Goal: Task Accomplishment & Management: Manage account settings

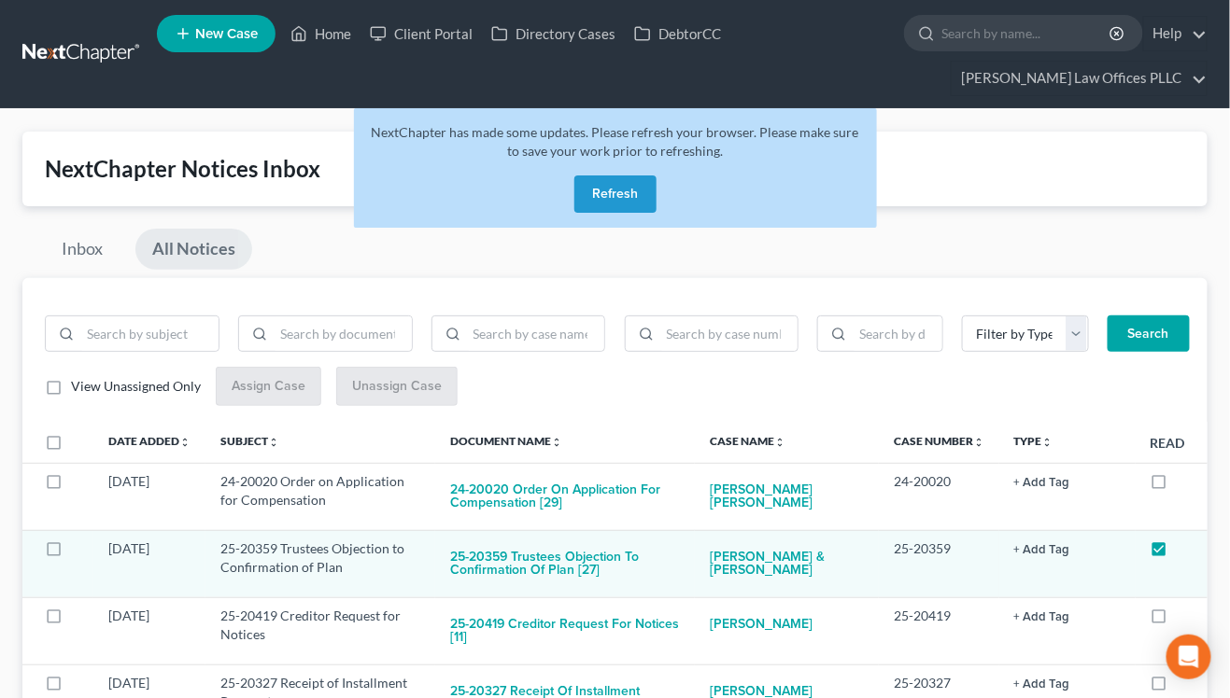
click at [619, 191] on button "Refresh" at bounding box center [615, 194] width 82 height 37
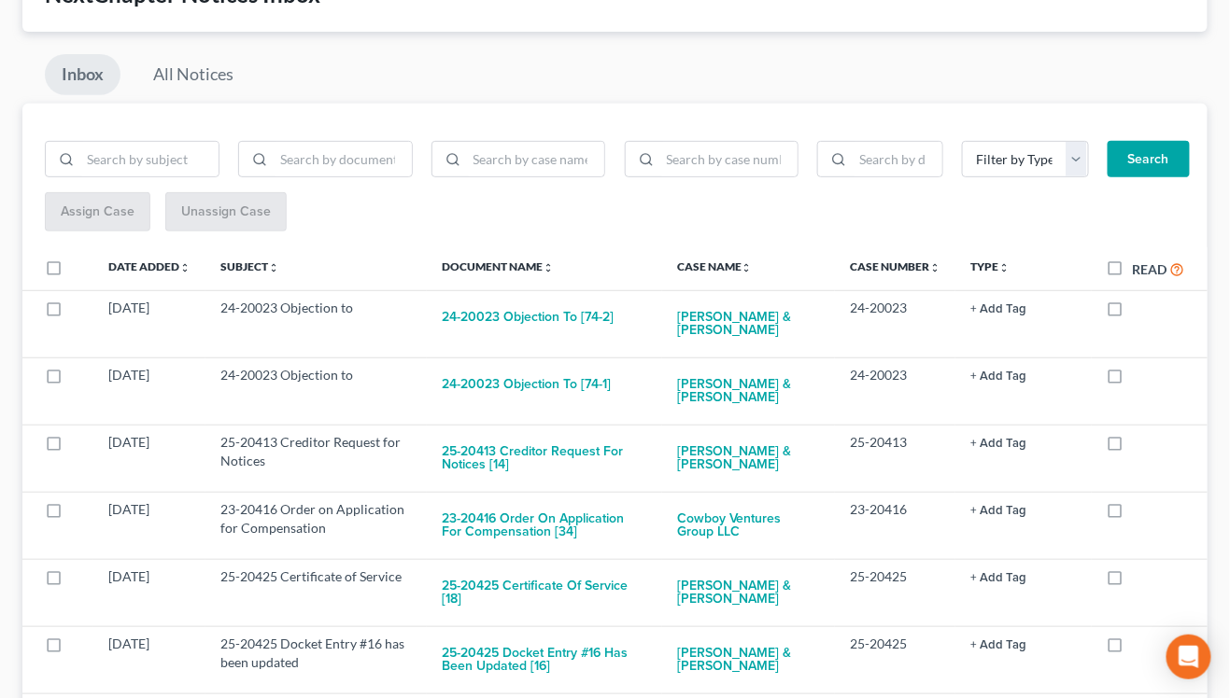
scroll to position [186, 0]
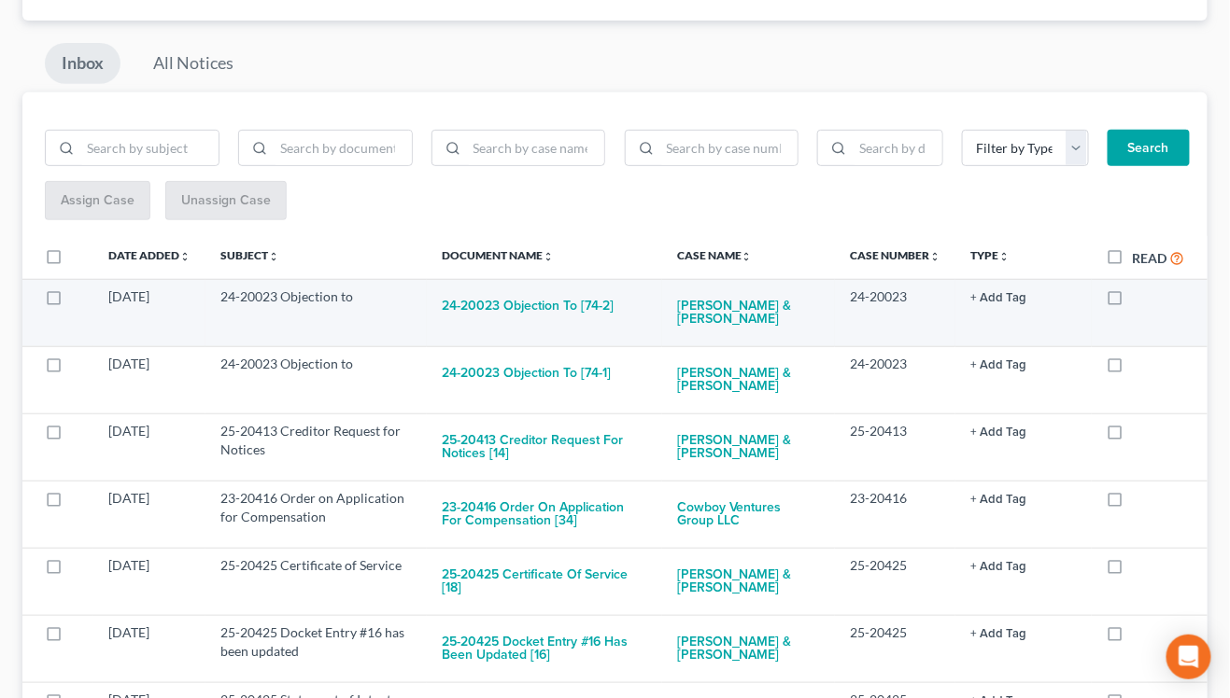
click at [994, 292] on button "+ Add Tag" at bounding box center [998, 298] width 56 height 12
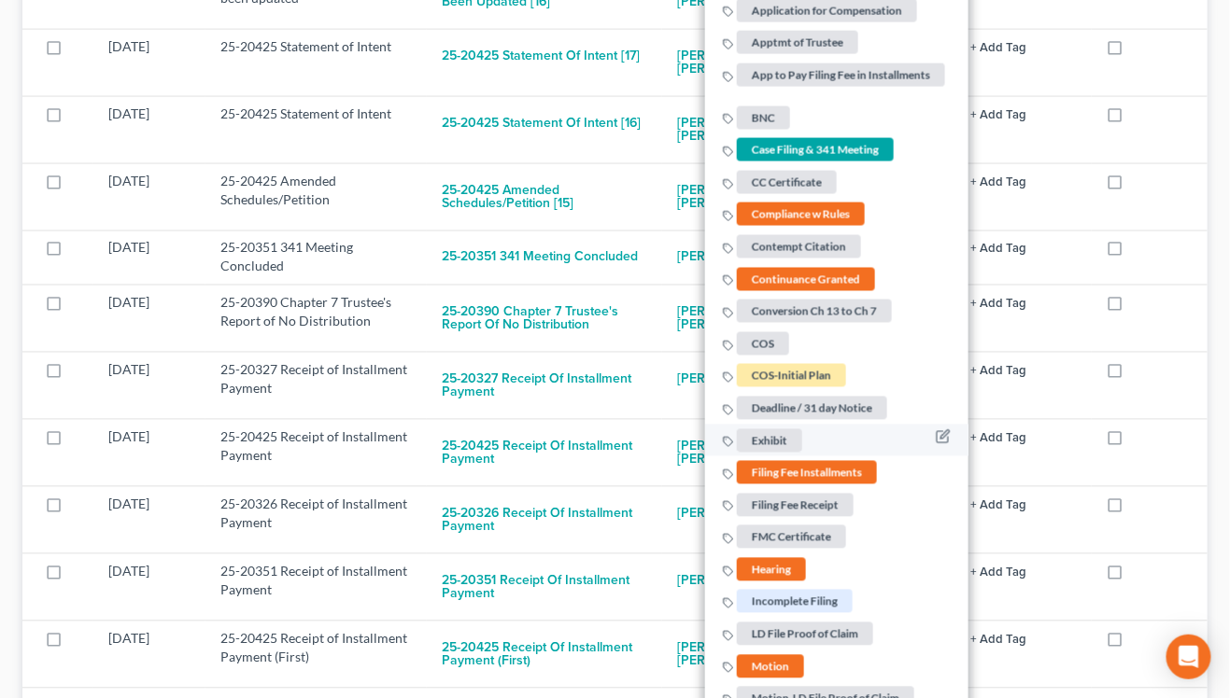
scroll to position [1494, 0]
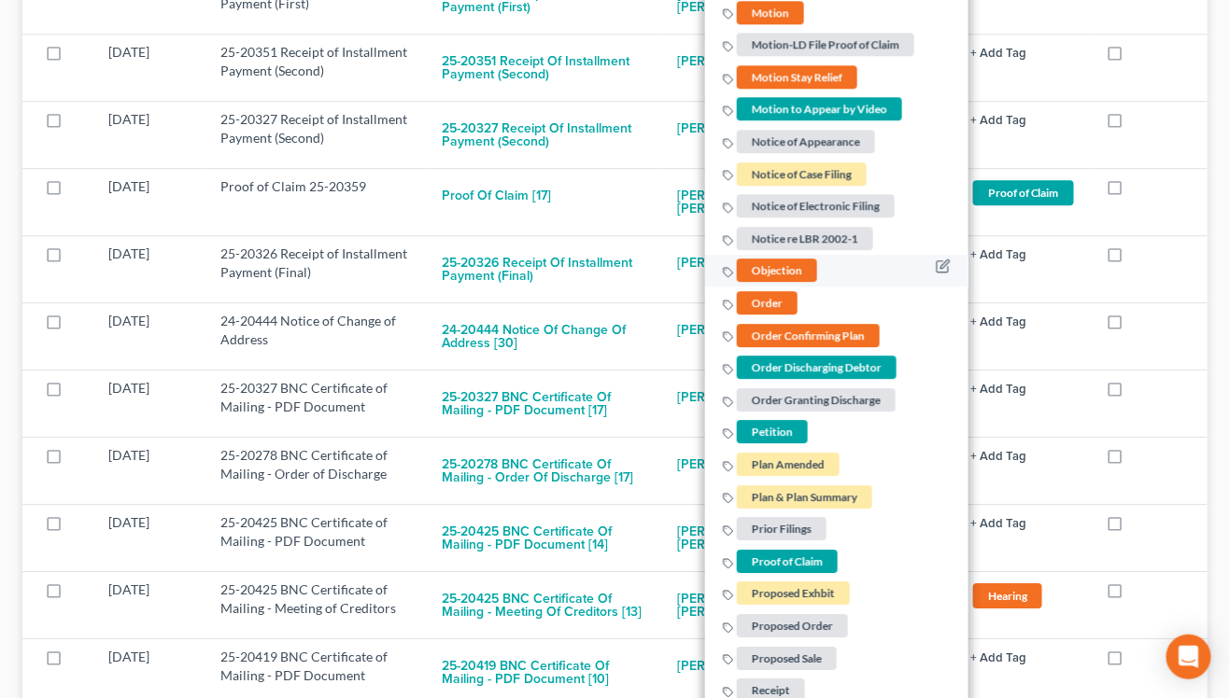
click at [778, 267] on span "Objection" at bounding box center [777, 271] width 80 height 23
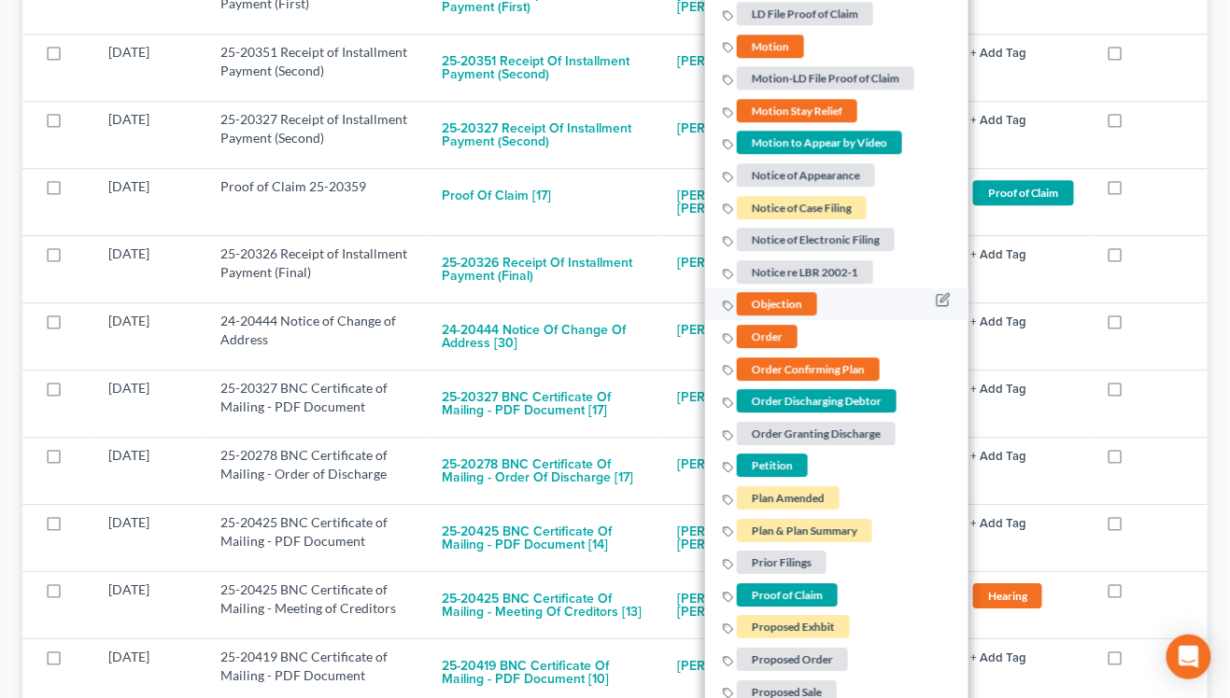
click at [751, 300] on span "Objection" at bounding box center [777, 304] width 80 height 23
click at [729, 302] on icon at bounding box center [728, 307] width 11 height 11
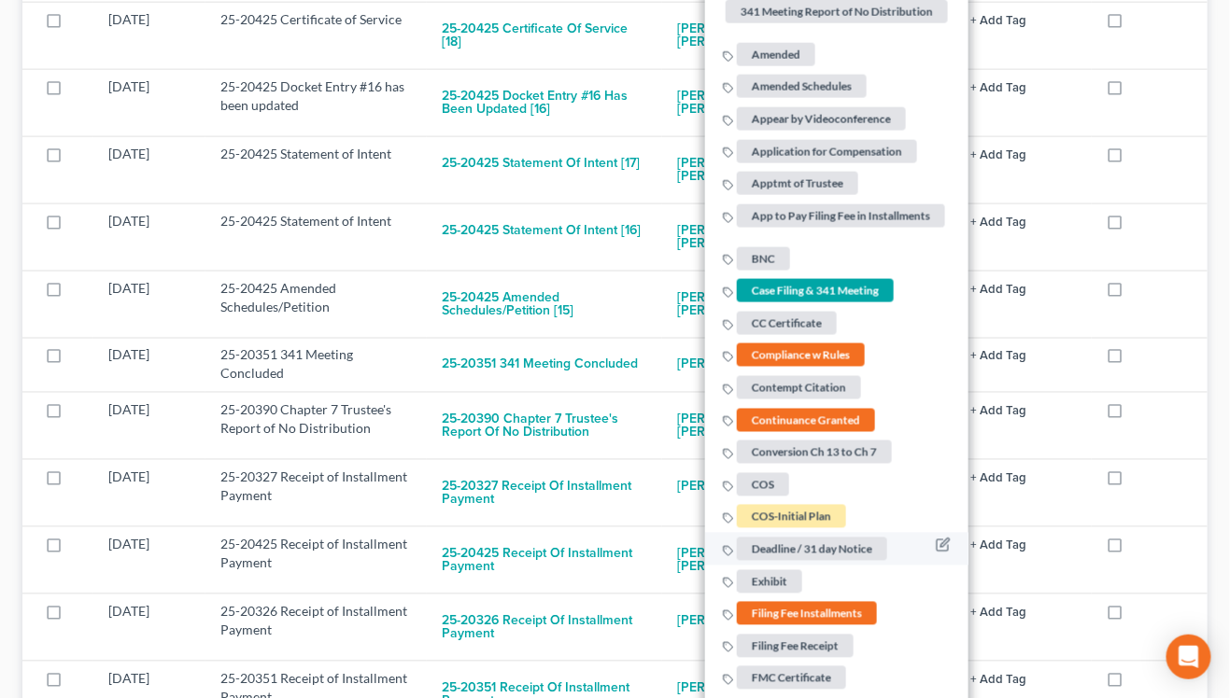
scroll to position [78, 0]
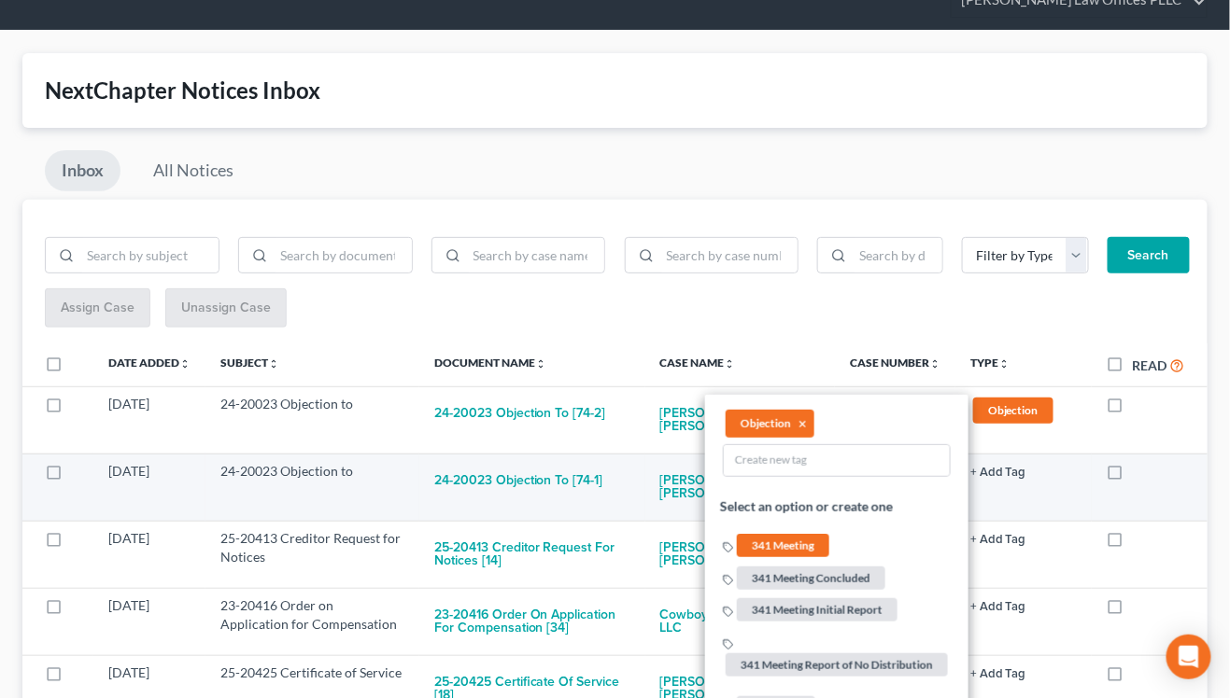
click at [1004, 486] on td "+ Add Tag Select an option or create one 341 Meeting 341 Meeting Concluded 341 …" at bounding box center [1023, 487] width 136 height 67
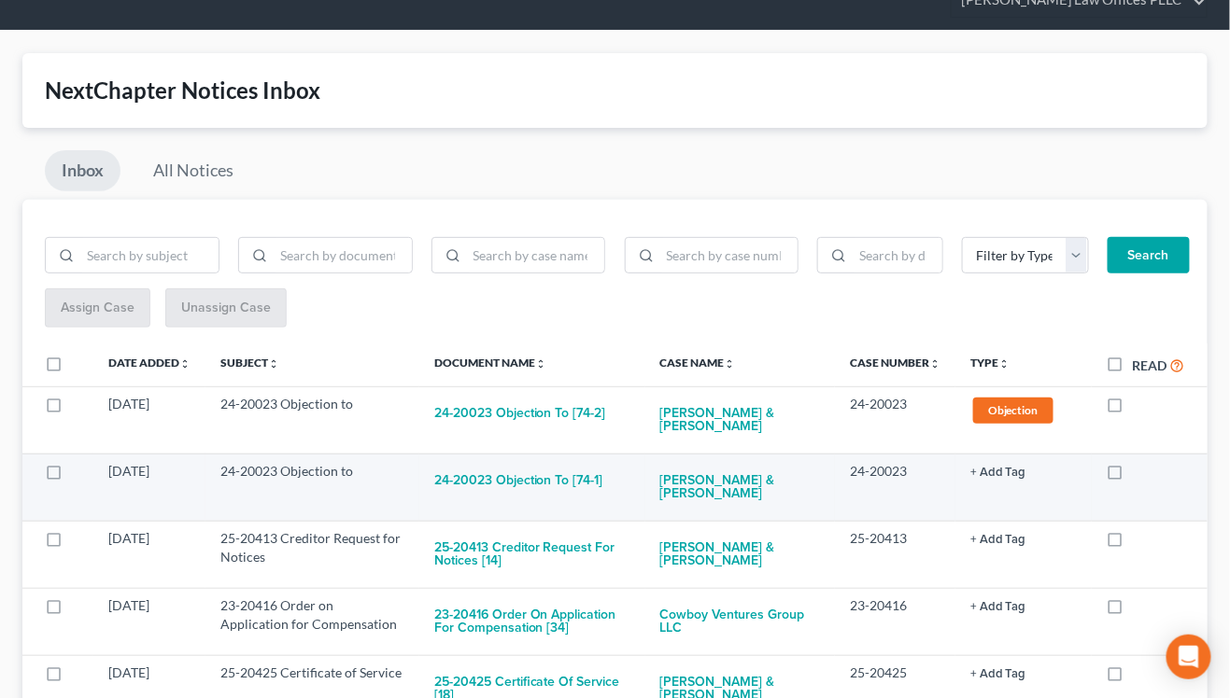
click at [995, 472] on button "+ Add Tag" at bounding box center [998, 473] width 56 height 12
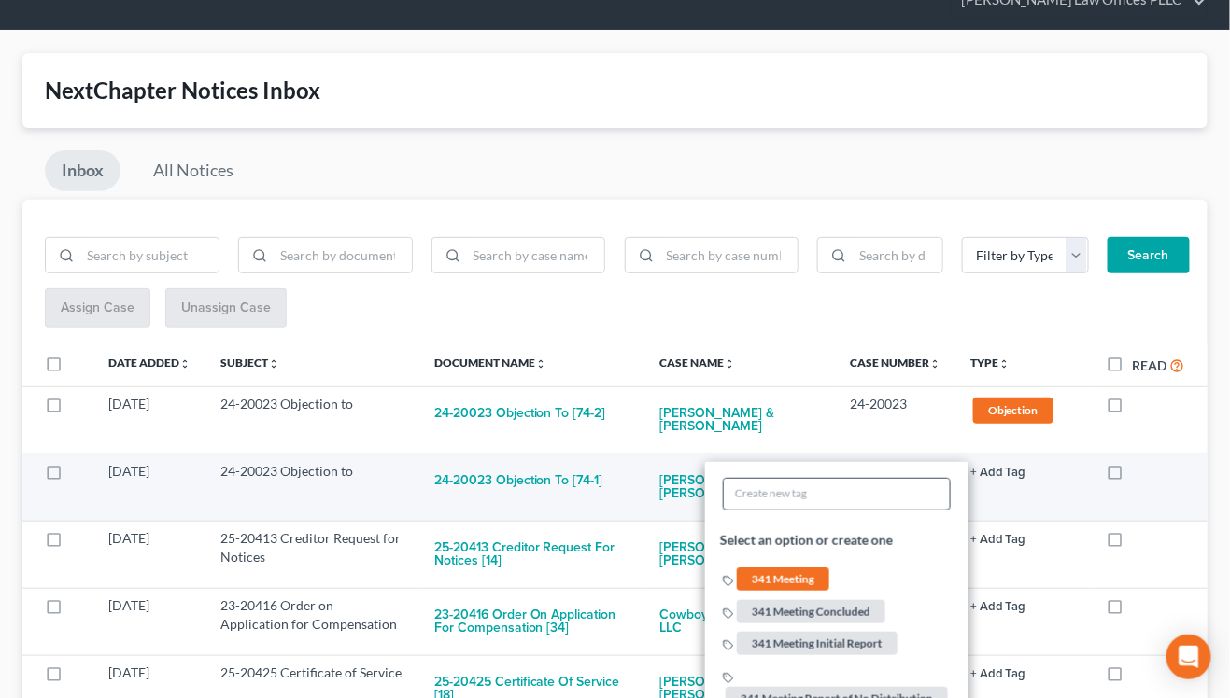
click at [833, 496] on input "text" at bounding box center [837, 494] width 226 height 31
type input "objec"
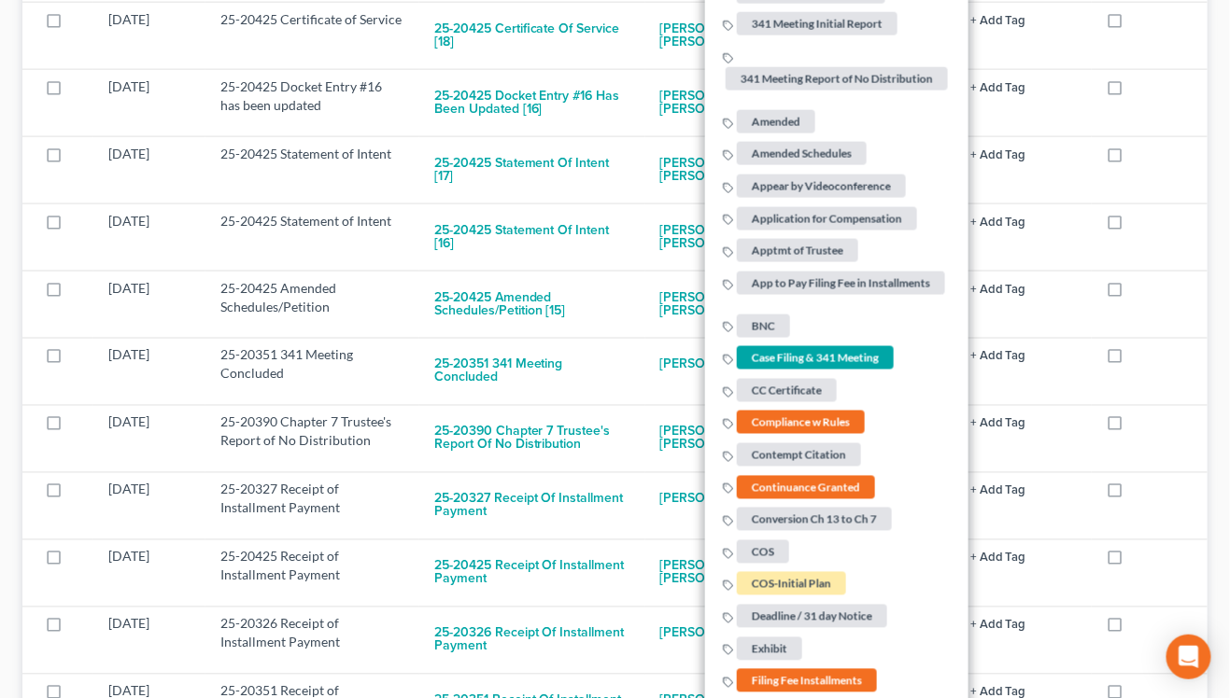
scroll to position [1386, 0]
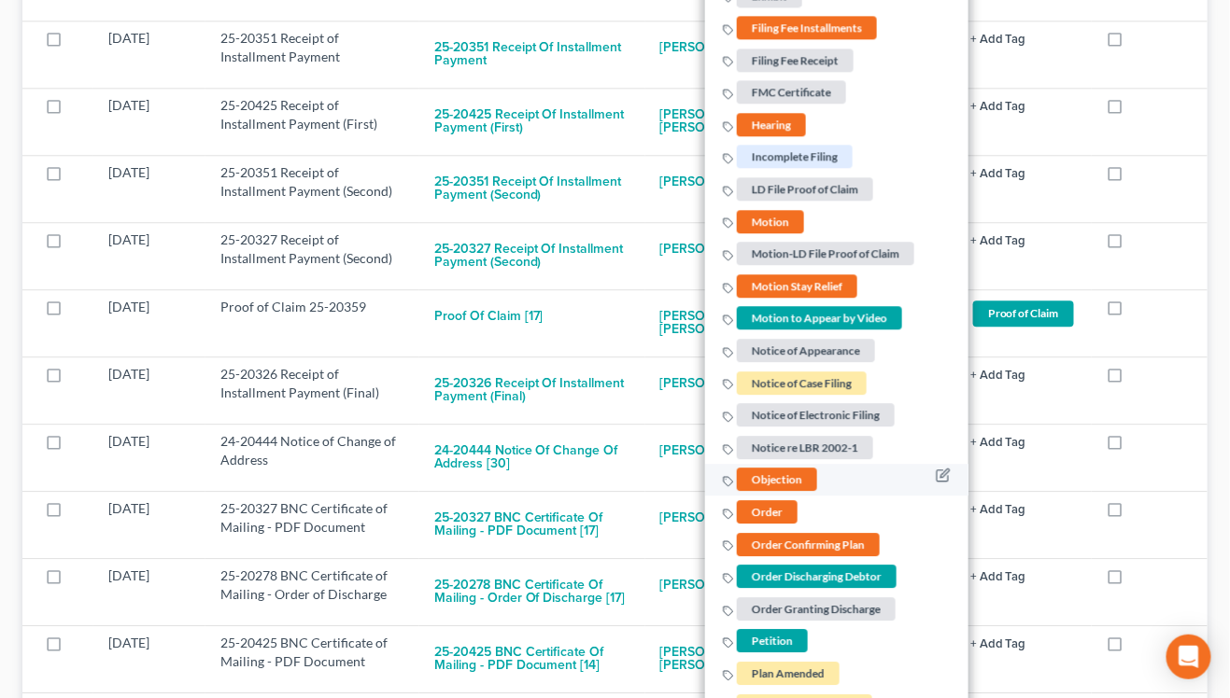
click at [768, 474] on span "Objection" at bounding box center [777, 480] width 80 height 23
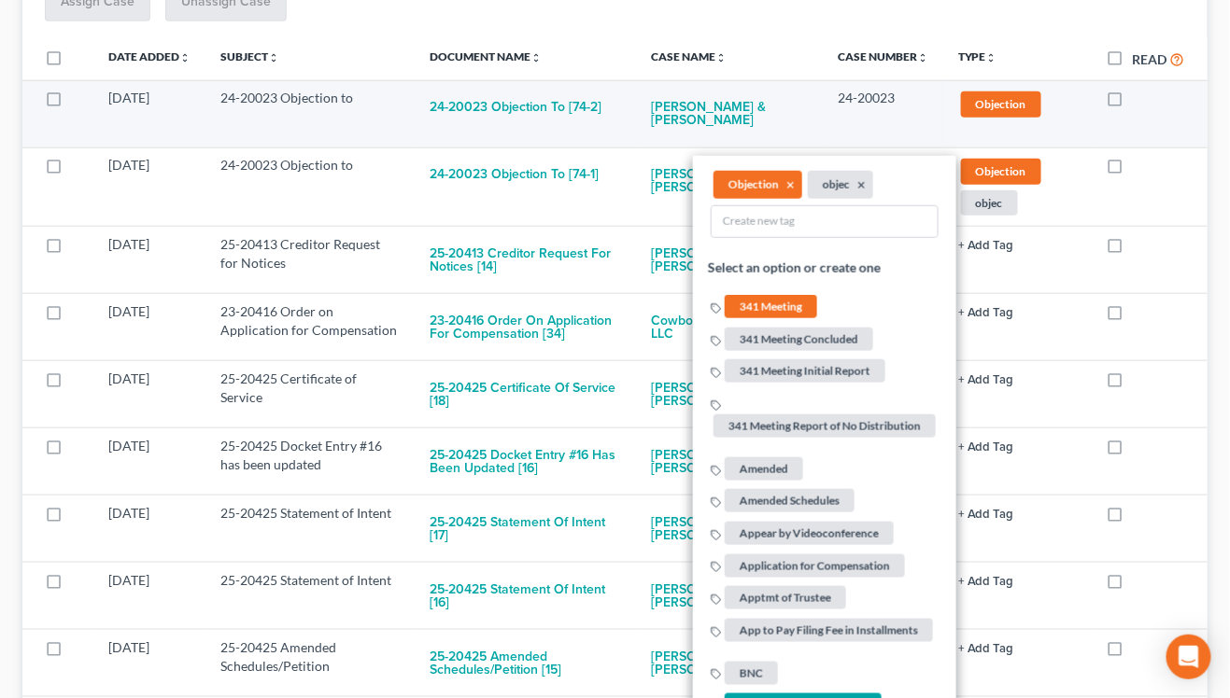
scroll to position [380, 0]
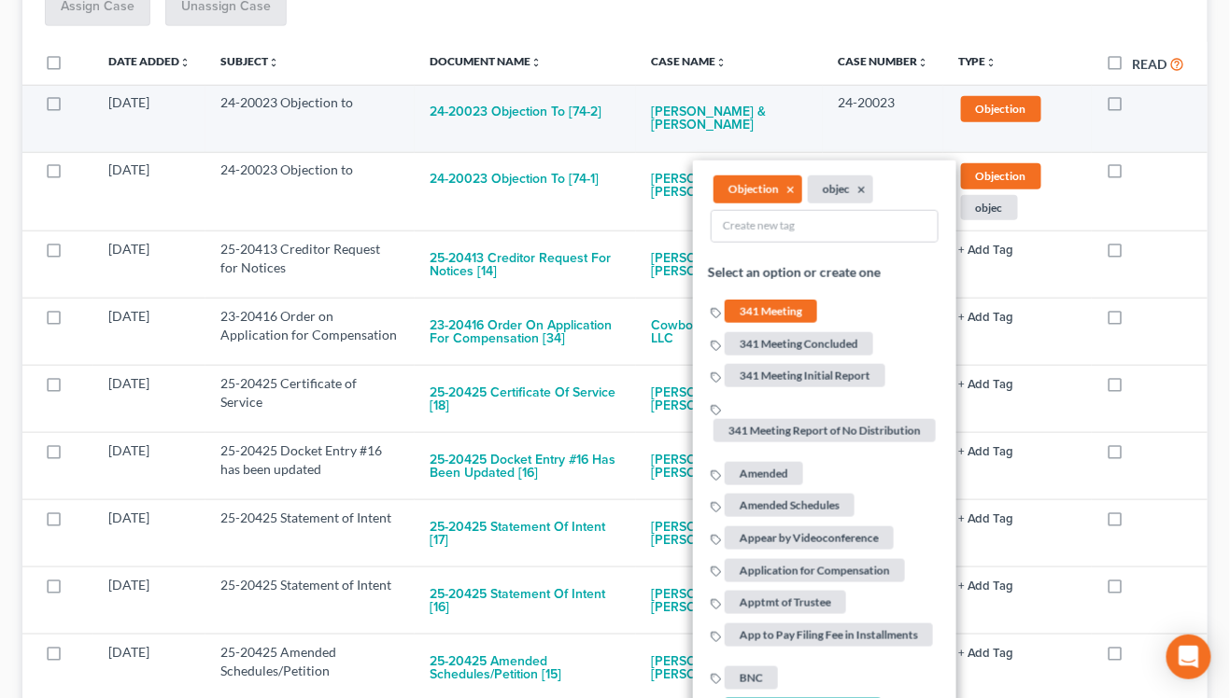
click at [930, 110] on td "24-20023" at bounding box center [883, 118] width 120 height 67
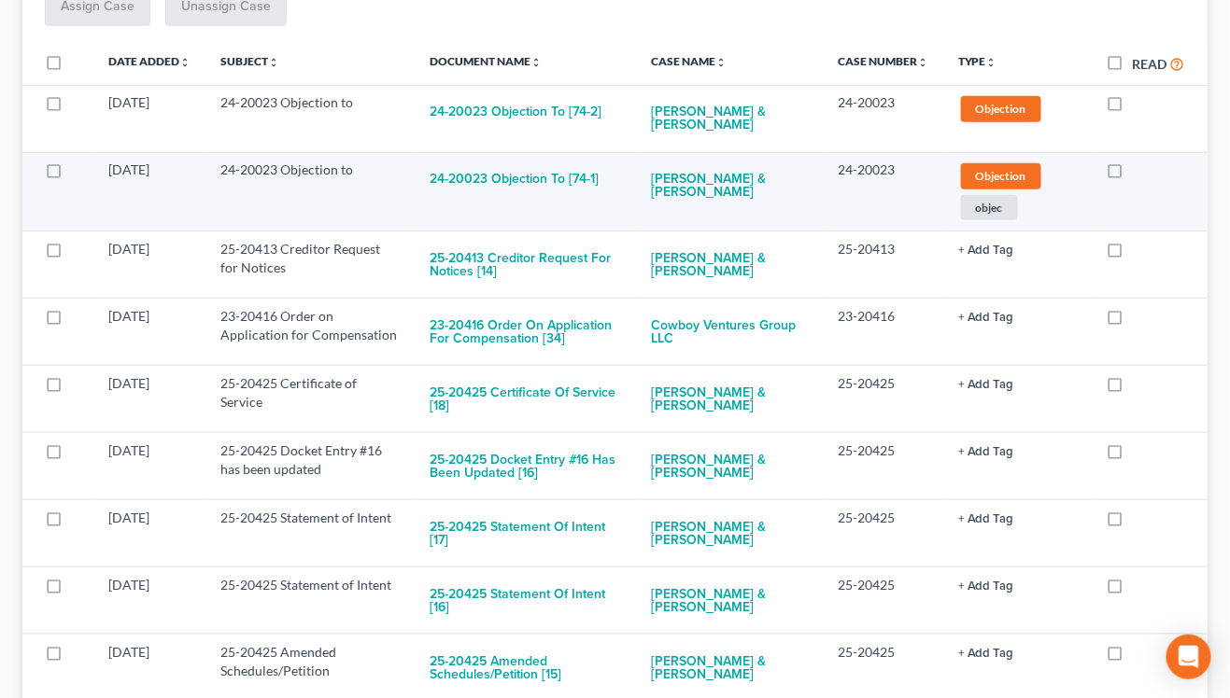
click at [976, 199] on span "objec" at bounding box center [989, 207] width 57 height 25
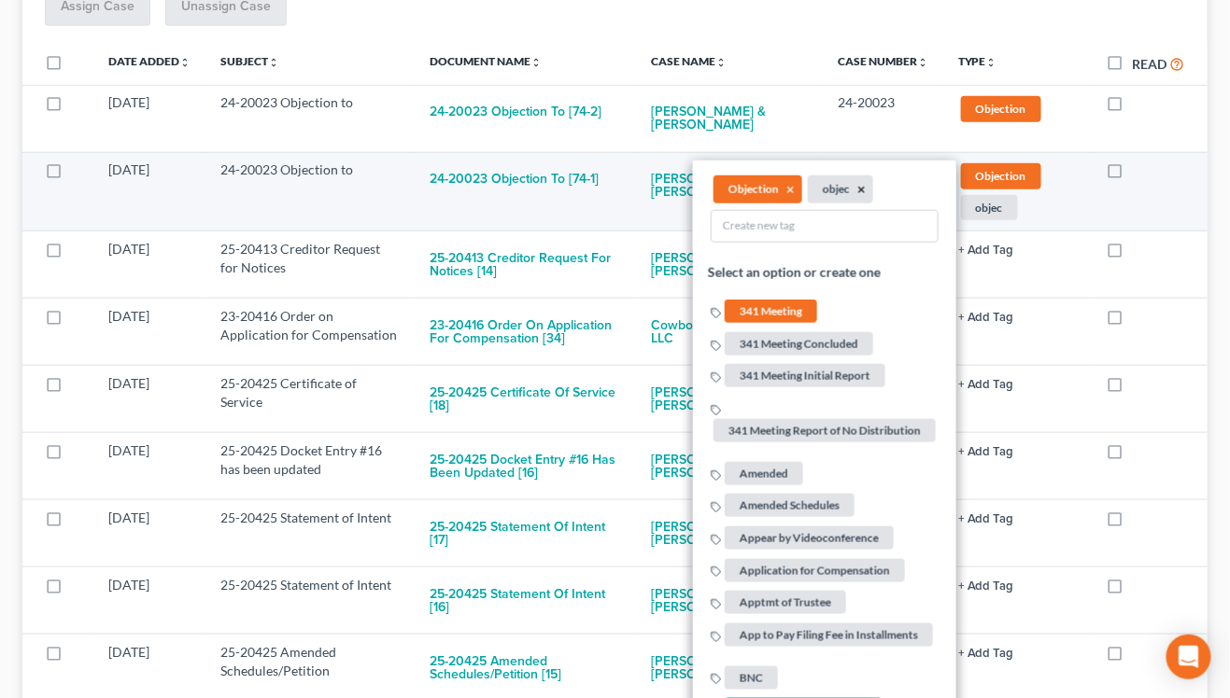
click at [860, 186] on button "×" at bounding box center [861, 190] width 8 height 17
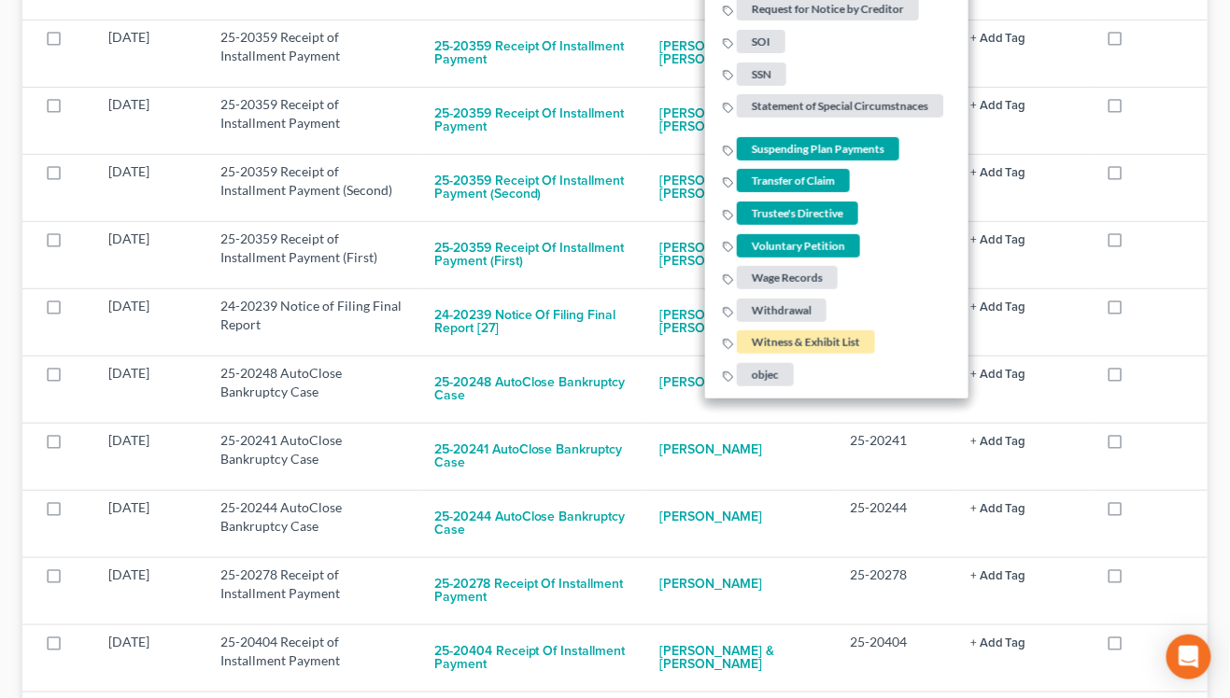
scroll to position [1687, 0]
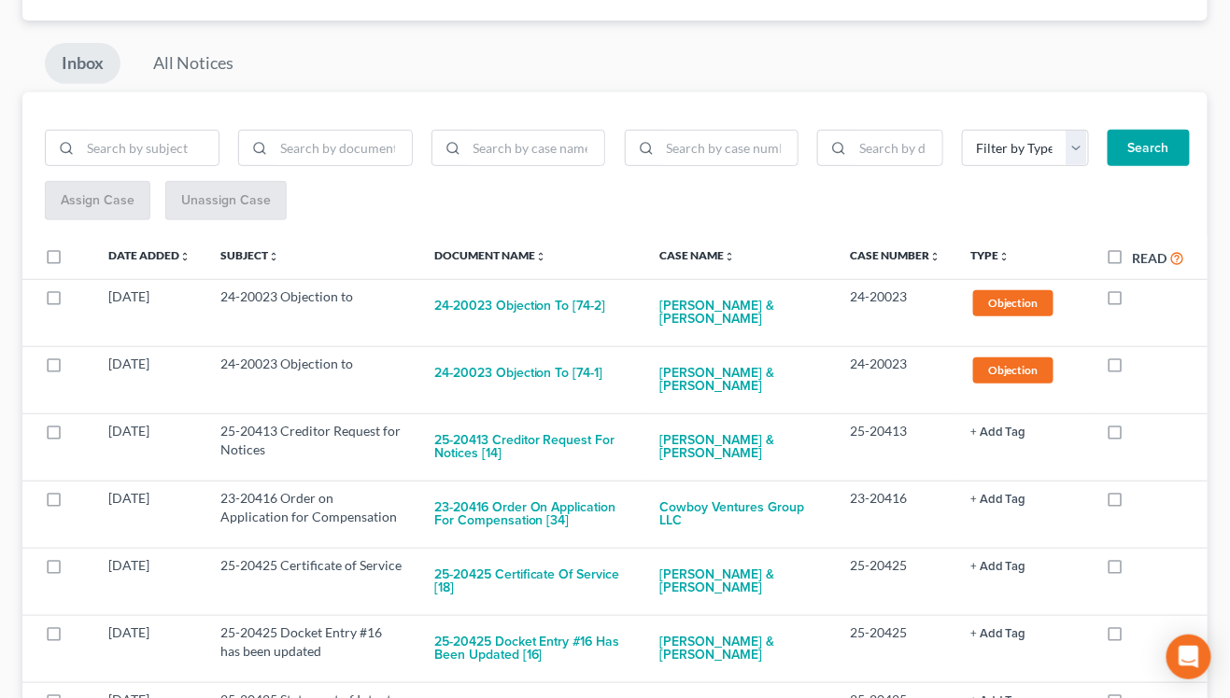
scroll to position [76, 0]
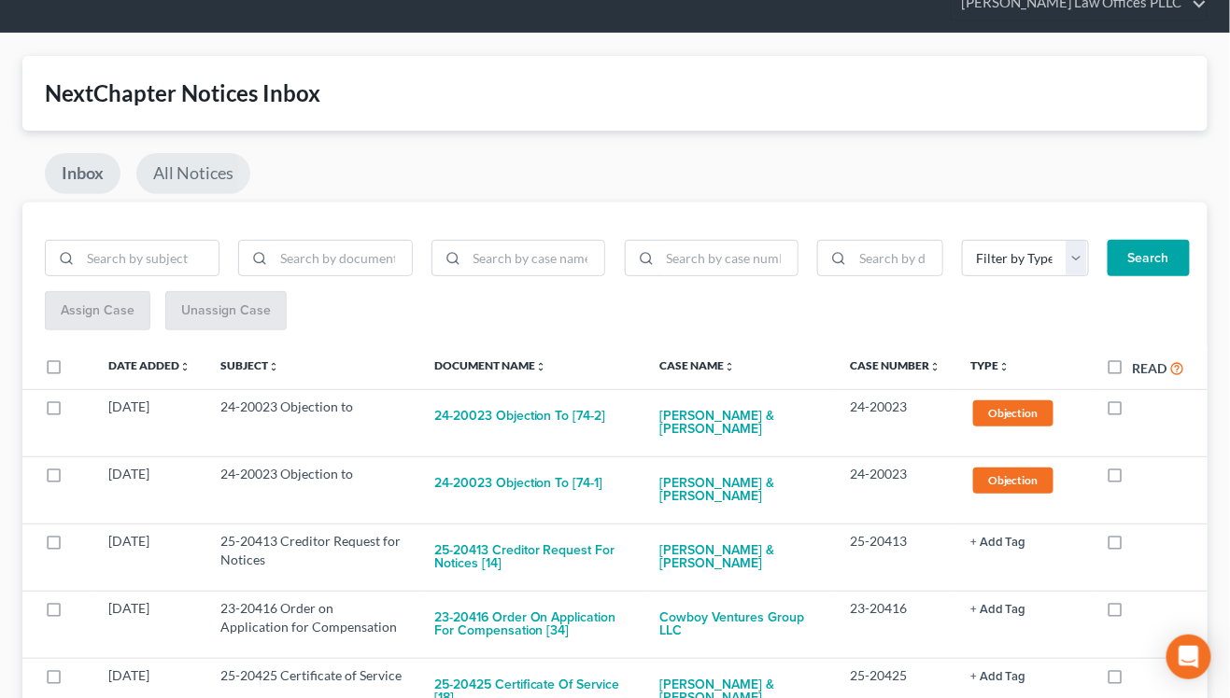
click at [173, 175] on link "All Notices" at bounding box center [193, 173] width 114 height 41
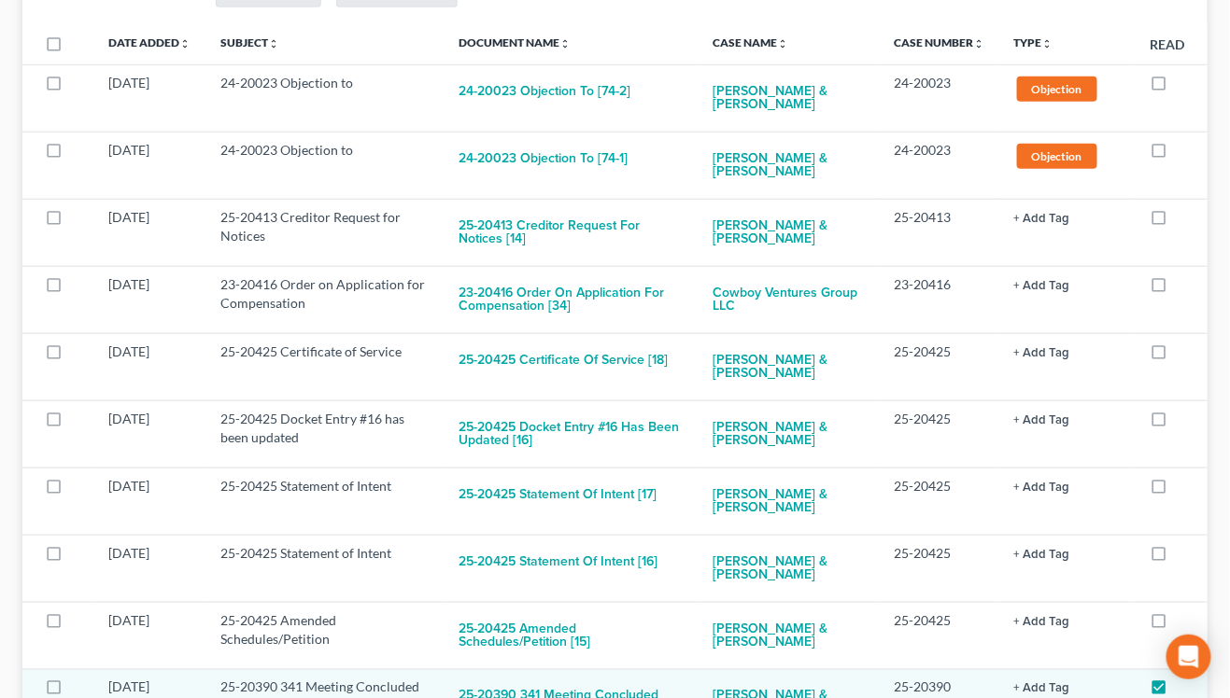
scroll to position [388, 0]
